Goal: Task Accomplishment & Management: Use online tool/utility

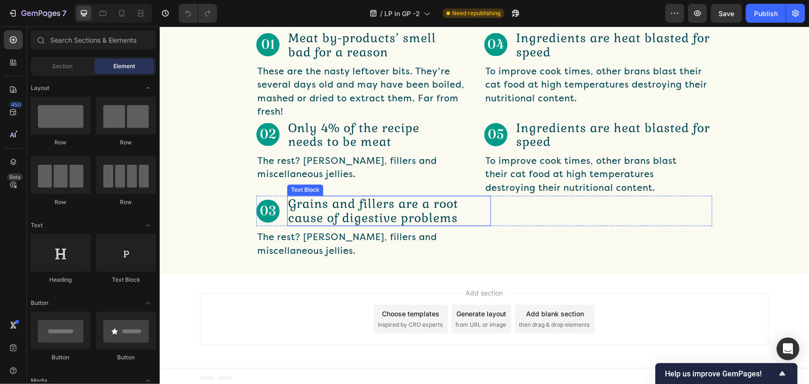
scroll to position [703, 0]
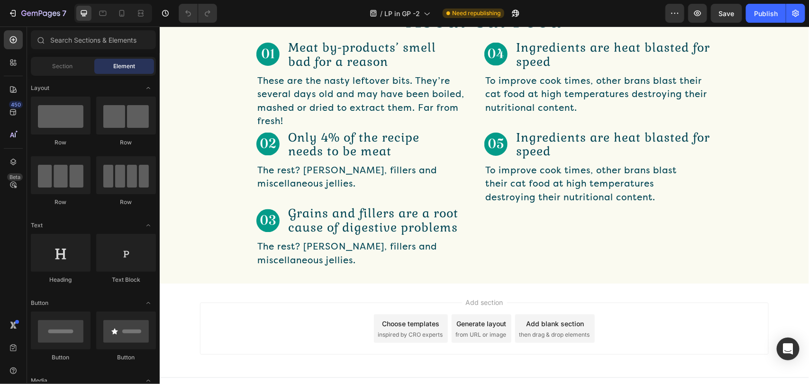
scroll to position [703, 0]
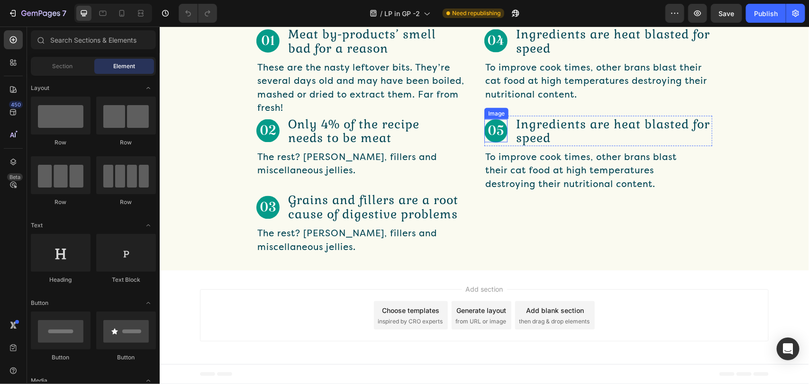
click at [484, 130] on img at bounding box center [495, 130] width 23 height 23
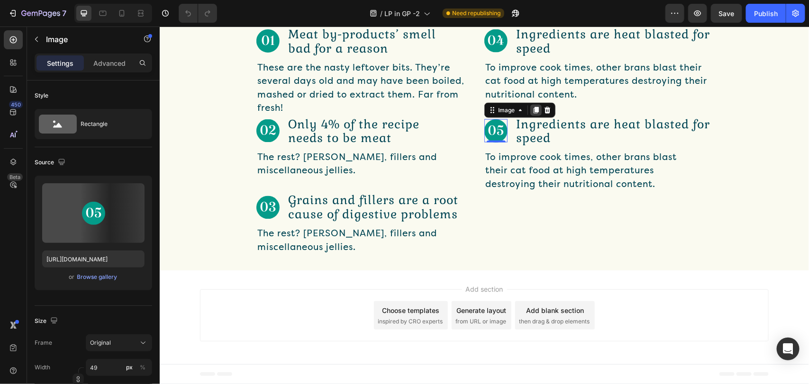
click at [533, 107] on icon at bounding box center [535, 110] width 5 height 7
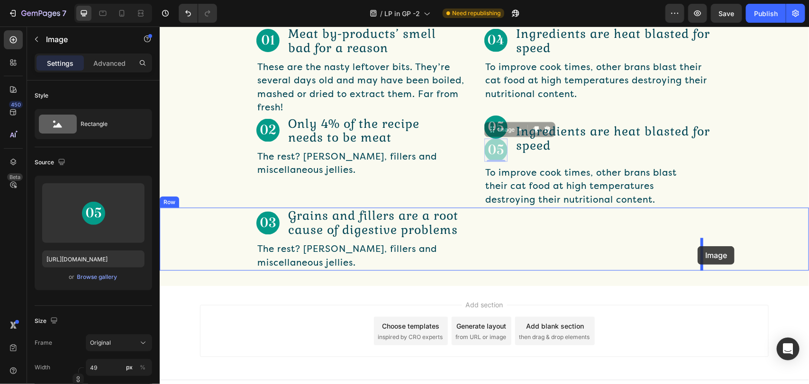
drag, startPoint x: 486, startPoint y: 128, endPoint x: 697, endPoint y: 246, distance: 242.1
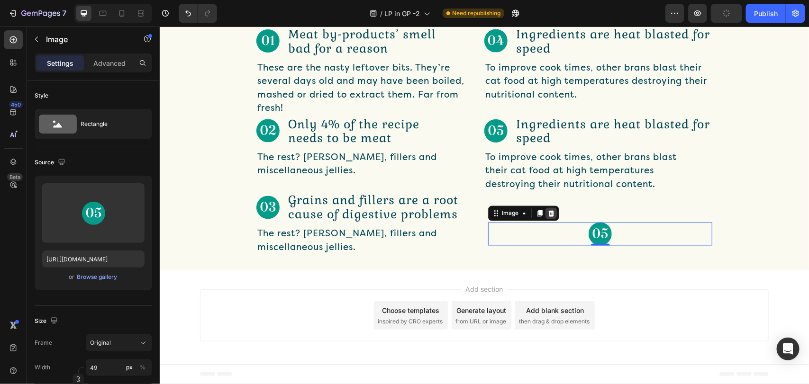
click at [549, 211] on icon at bounding box center [551, 214] width 8 height 8
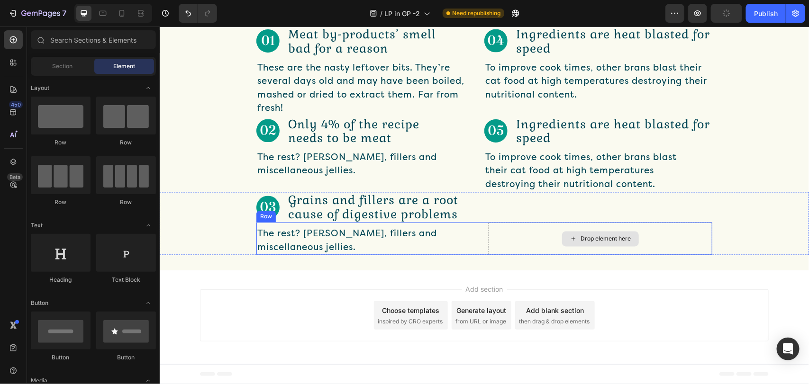
click at [569, 237] on icon at bounding box center [573, 239] width 8 height 8
click at [593, 249] on div "Drop element here" at bounding box center [600, 238] width 224 height 33
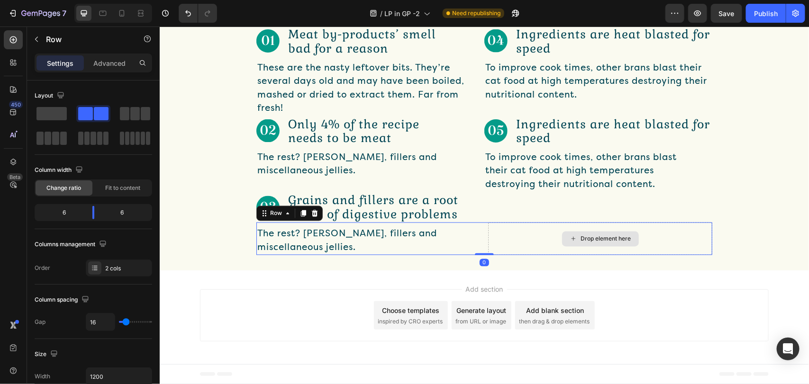
click at [532, 236] on div "Drop element here" at bounding box center [600, 238] width 224 height 33
click at [550, 240] on div "Drop element here" at bounding box center [600, 238] width 224 height 33
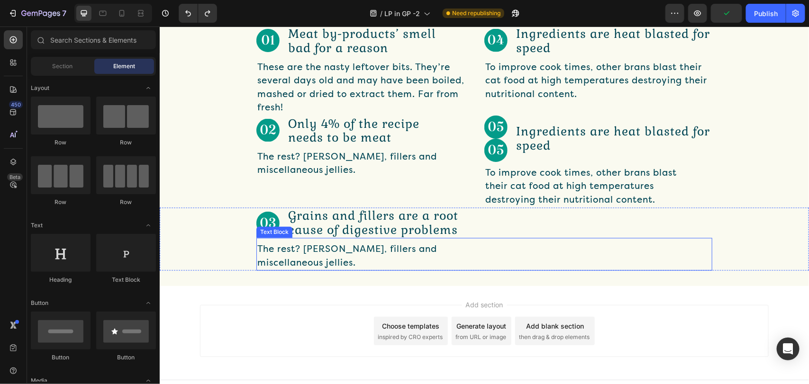
click at [586, 242] on div "The rest? [PERSON_NAME], fillers and miscellaneous jellies." at bounding box center [484, 256] width 456 height 29
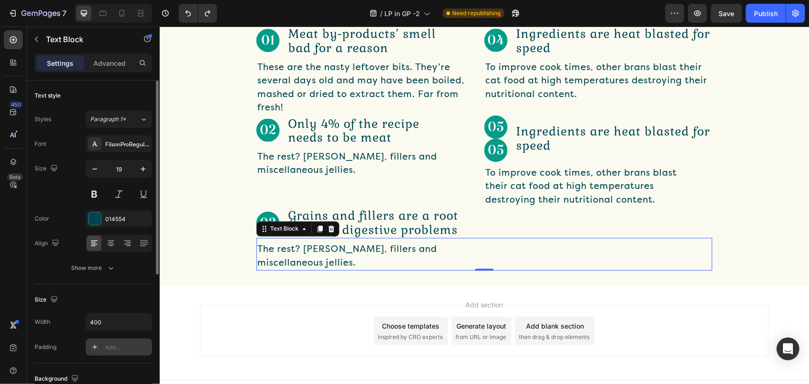
scroll to position [142, 0]
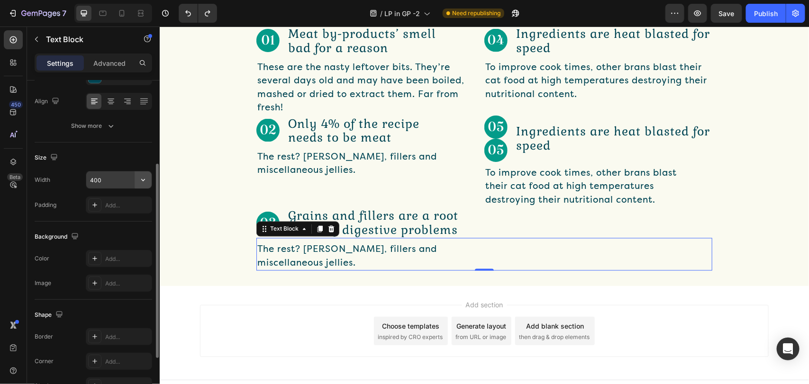
click at [136, 181] on button "button" at bounding box center [143, 180] width 17 height 17
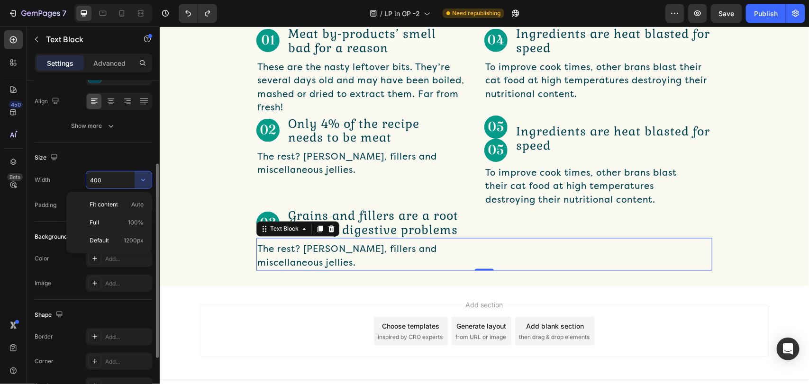
click at [127, 206] on p "Fit content Auto" at bounding box center [117, 205] width 54 height 9
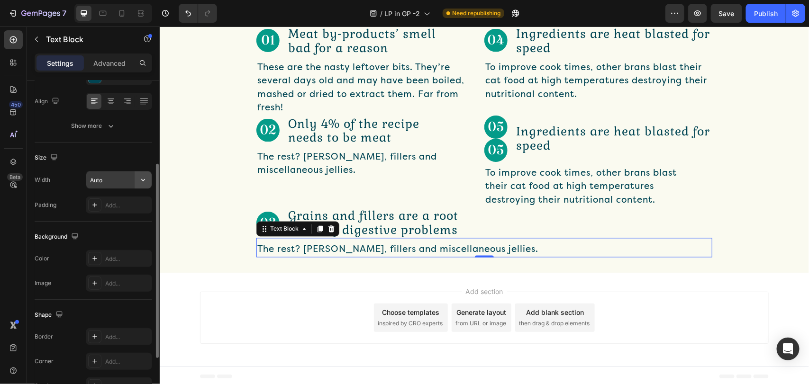
click at [146, 177] on icon "button" at bounding box center [142, 179] width 9 height 9
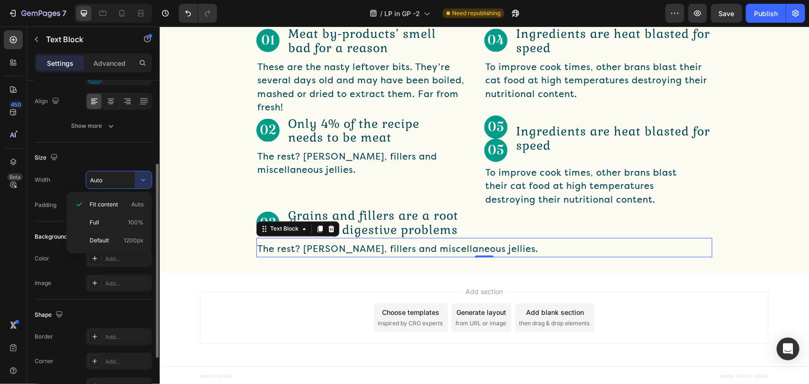
click at [111, 227] on p "Full 100%" at bounding box center [117, 223] width 54 height 9
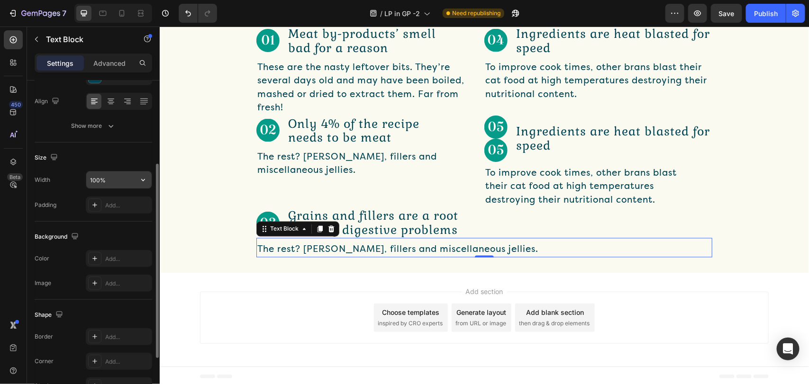
click at [141, 180] on icon "button" at bounding box center [143, 180] width 4 height 2
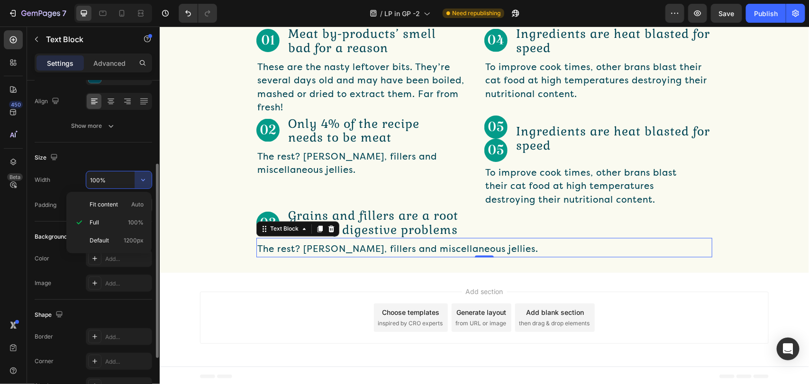
drag, startPoint x: 100, startPoint y: 238, endPoint x: 112, endPoint y: 210, distance: 31.6
click at [100, 236] on div "Default 1200px" at bounding box center [109, 241] width 78 height 18
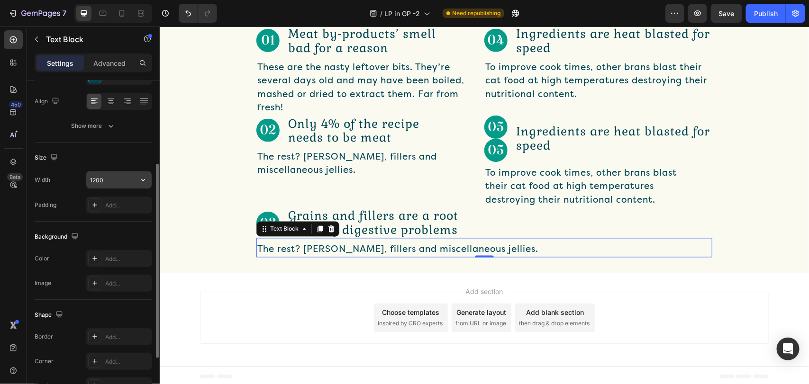
click at [117, 180] on input "1200" at bounding box center [118, 180] width 65 height 17
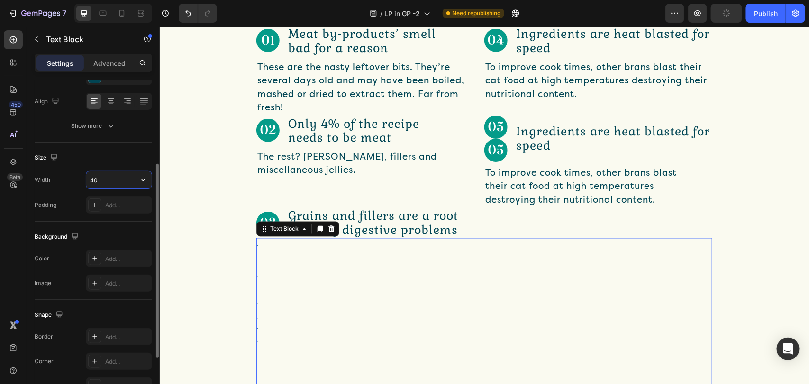
type input "400"
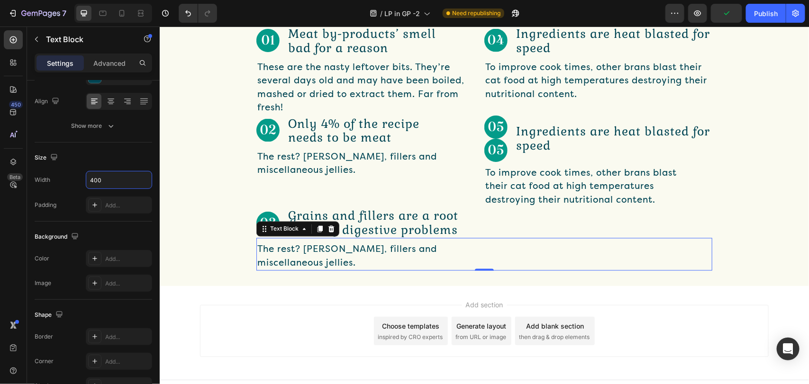
click at [283, 288] on div "Add section Choose templates inspired by CRO experts Generate layout from URL o…" at bounding box center [483, 333] width 649 height 94
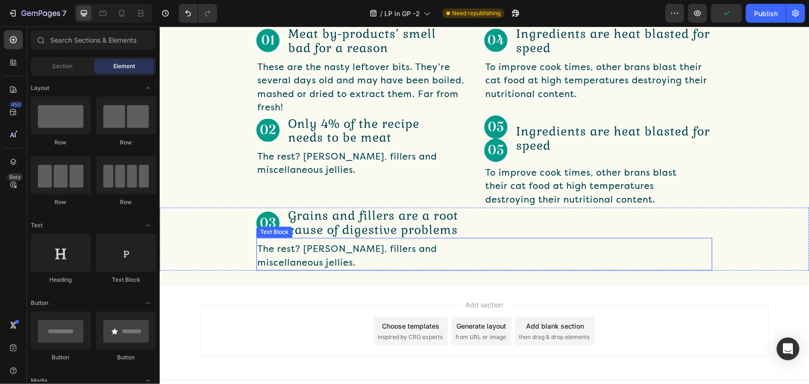
click at [385, 259] on p "The rest? [PERSON_NAME], fillers and miscellaneous jellies." at bounding box center [351, 256] width 188 height 27
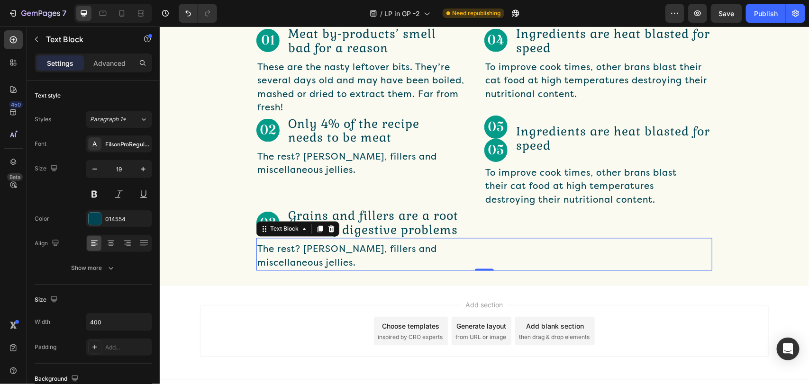
click at [491, 246] on div "The rest? [PERSON_NAME], fillers and miscellaneous jellies." at bounding box center [484, 256] width 456 height 29
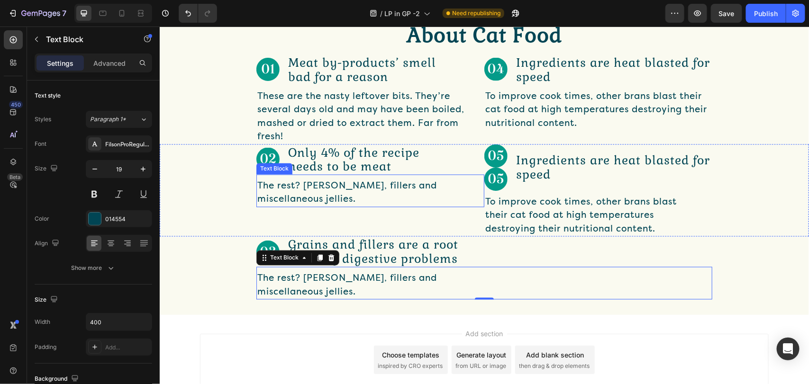
scroll to position [705, 0]
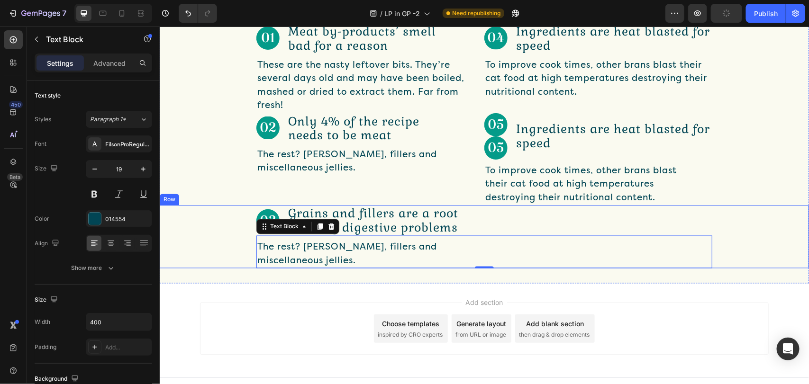
click at [223, 237] on div "Image Grains and fillers are a root cause of digestive problems Text Block Row …" at bounding box center [483, 236] width 649 height 63
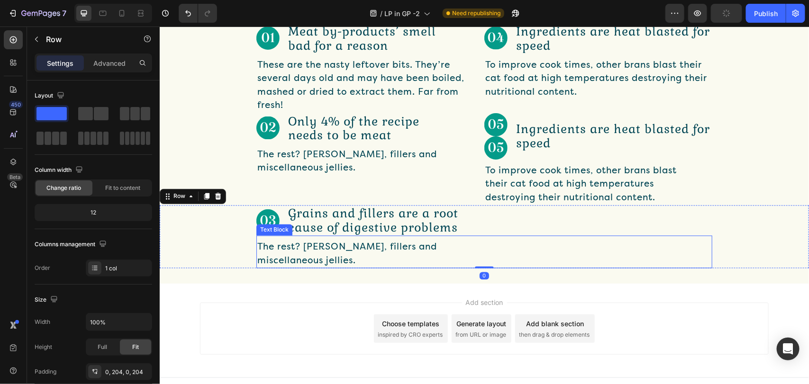
click at [378, 264] on p "The rest? [PERSON_NAME], fillers and miscellaneous jellies." at bounding box center [351, 253] width 188 height 27
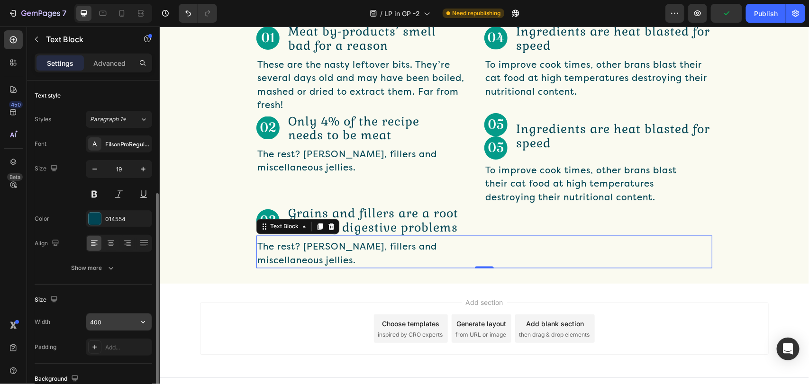
scroll to position [71, 0]
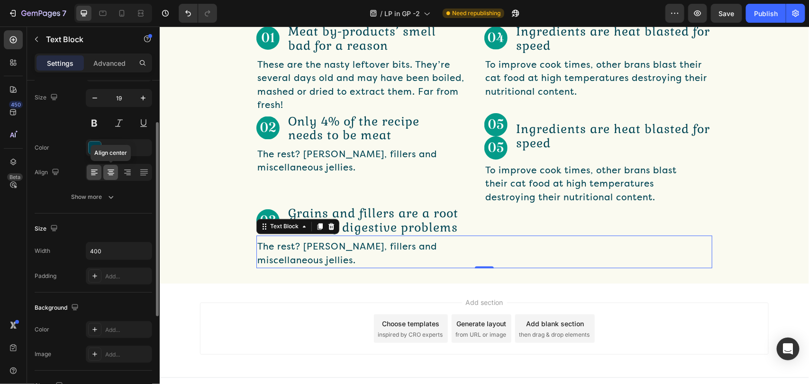
click at [117, 174] on div at bounding box center [110, 172] width 15 height 15
click at [98, 173] on icon at bounding box center [94, 172] width 9 height 9
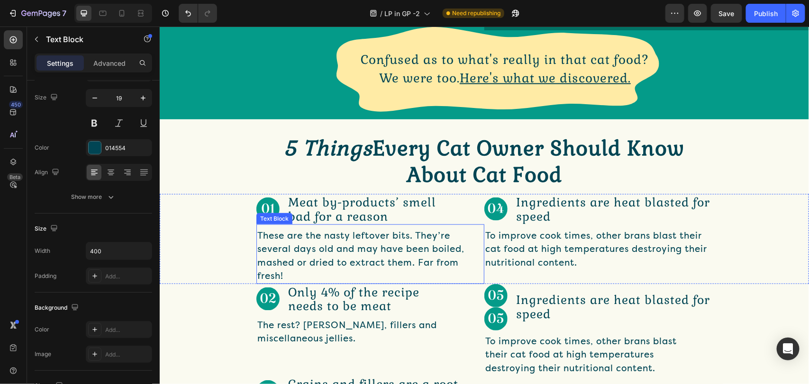
scroll to position [620, 0]
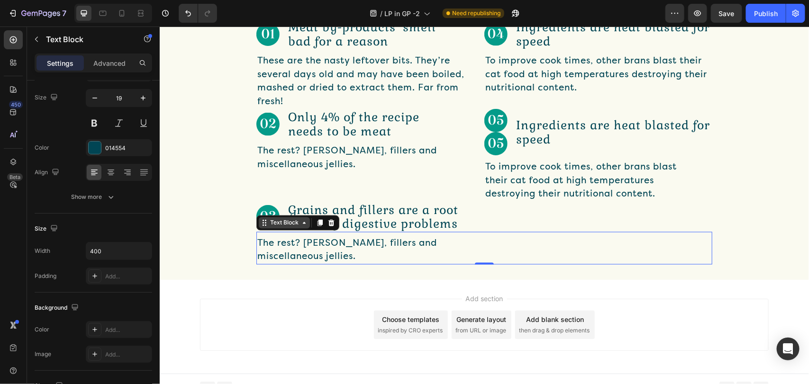
click at [283, 227] on div "Text Block" at bounding box center [284, 223] width 32 height 9
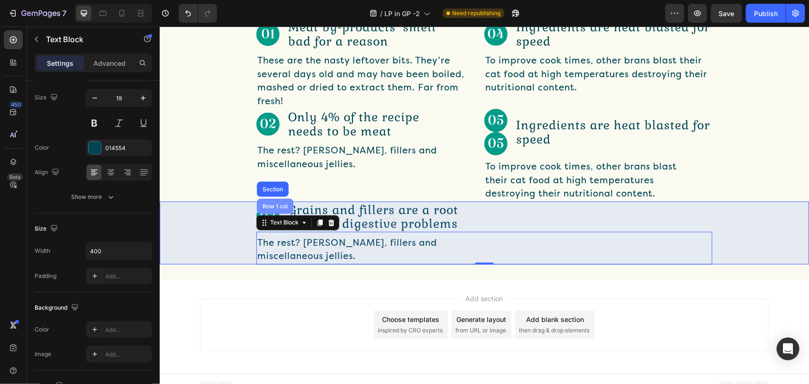
click at [281, 214] on div "Row 1 col" at bounding box center [274, 206] width 36 height 15
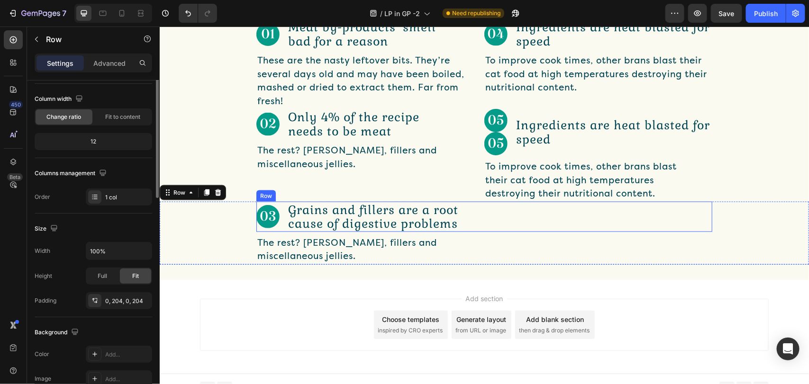
scroll to position [0, 0]
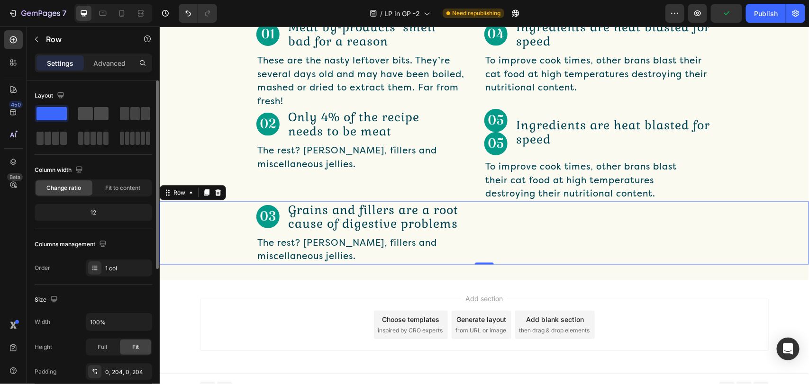
click at [83, 112] on span at bounding box center [85, 113] width 15 height 13
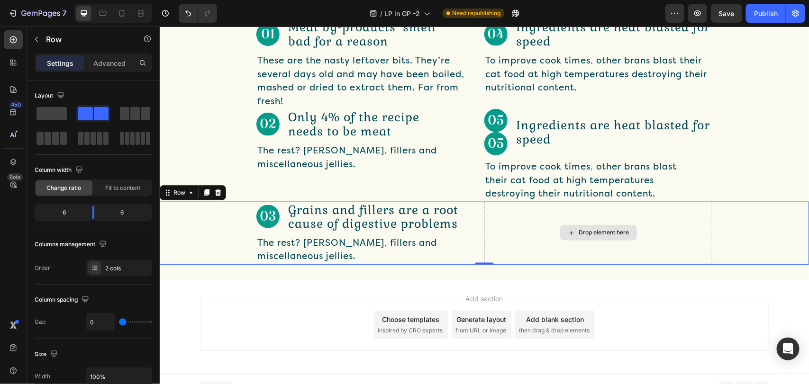
click at [547, 265] on div "Drop element here" at bounding box center [598, 232] width 228 height 63
